Goal: Task Accomplishment & Management: Use online tool/utility

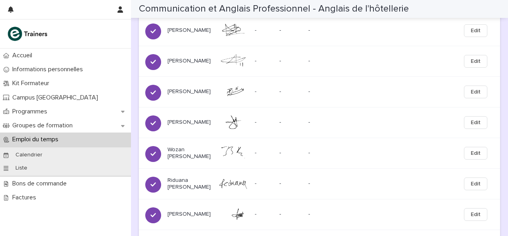
scroll to position [412, 0]
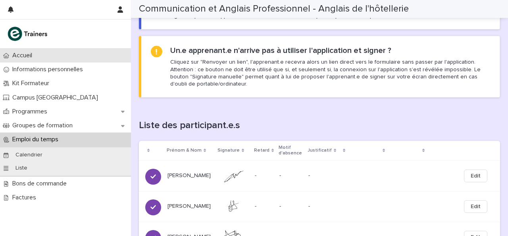
click at [40, 60] on div "Accueil" at bounding box center [65, 55] width 131 height 14
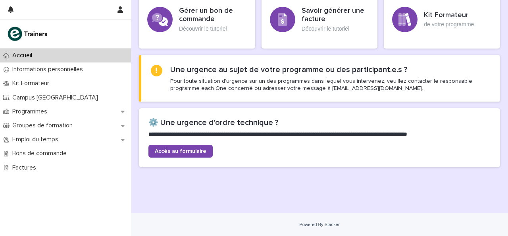
scroll to position [259, 0]
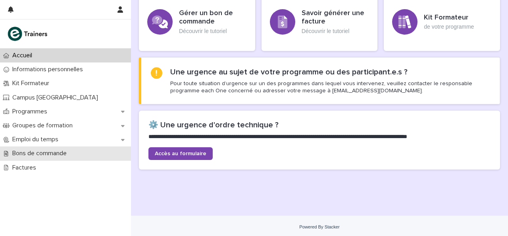
click at [44, 155] on p "Bons de commande" at bounding box center [41, 153] width 64 height 8
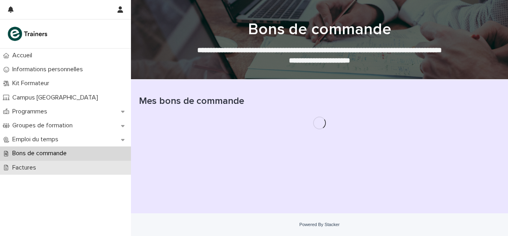
click at [27, 169] on p "Factures" at bounding box center [25, 168] width 33 height 8
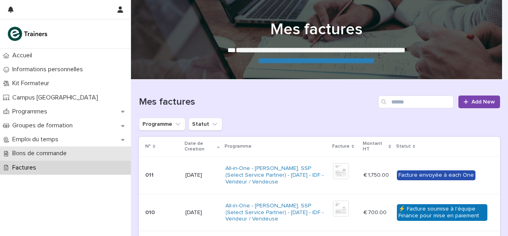
click at [42, 155] on p "Bons de commande" at bounding box center [41, 153] width 64 height 8
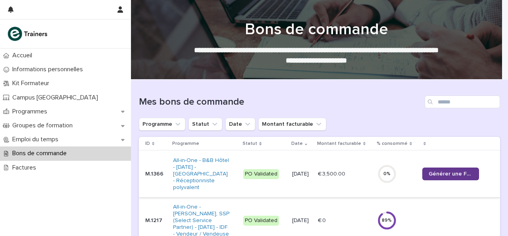
click at [442, 176] on span "Générer une Facture" at bounding box center [451, 174] width 44 height 6
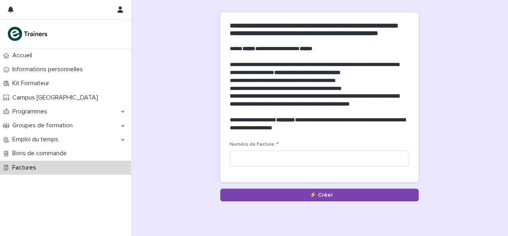
scroll to position [64, 0]
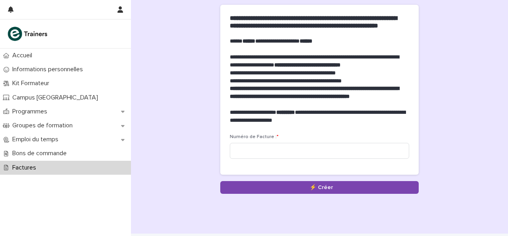
click at [46, 165] on div "Factures" at bounding box center [65, 167] width 131 height 14
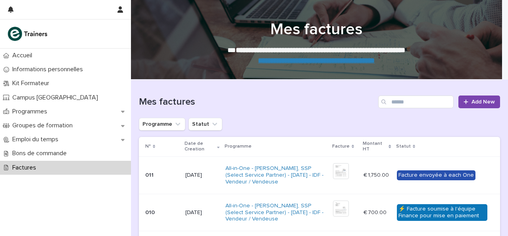
click at [46, 165] on div "Factures" at bounding box center [65, 167] width 131 height 14
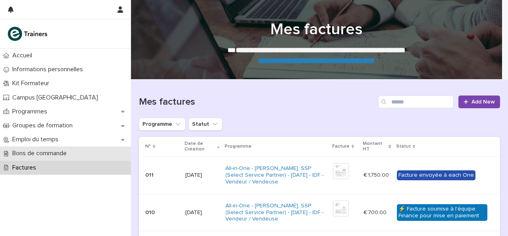
click at [86, 155] on div "Bons de commande" at bounding box center [65, 153] width 131 height 14
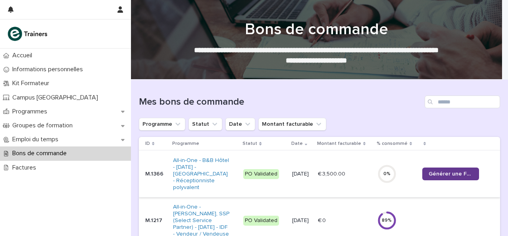
click at [462, 177] on link "Générer une Facture" at bounding box center [451, 173] width 57 height 13
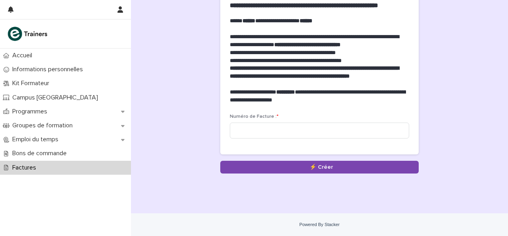
scroll to position [99, 0]
click at [243, 124] on input at bounding box center [320, 130] width 180 height 16
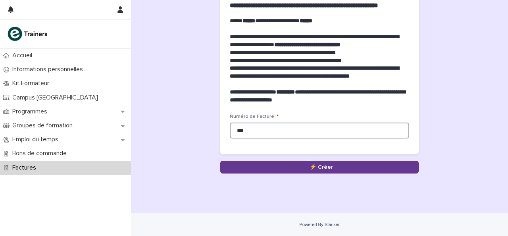
type input "***"
click at [314, 164] on button "Save" at bounding box center [319, 166] width 199 height 13
